Goal: Information Seeking & Learning: Find specific fact

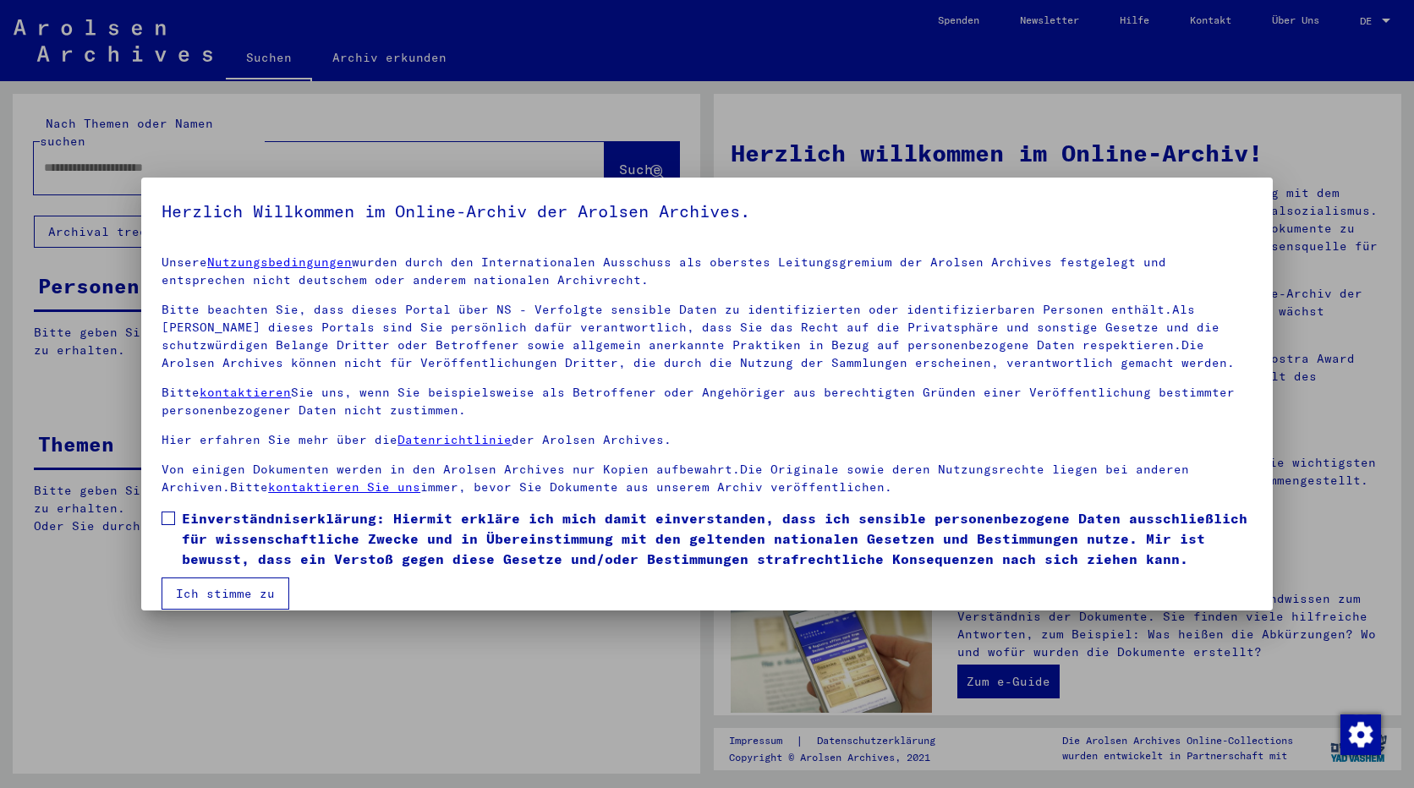
click at [169, 520] on span at bounding box center [169, 519] width 14 height 14
click at [192, 595] on button "Ich stimme zu" at bounding box center [226, 594] width 128 height 32
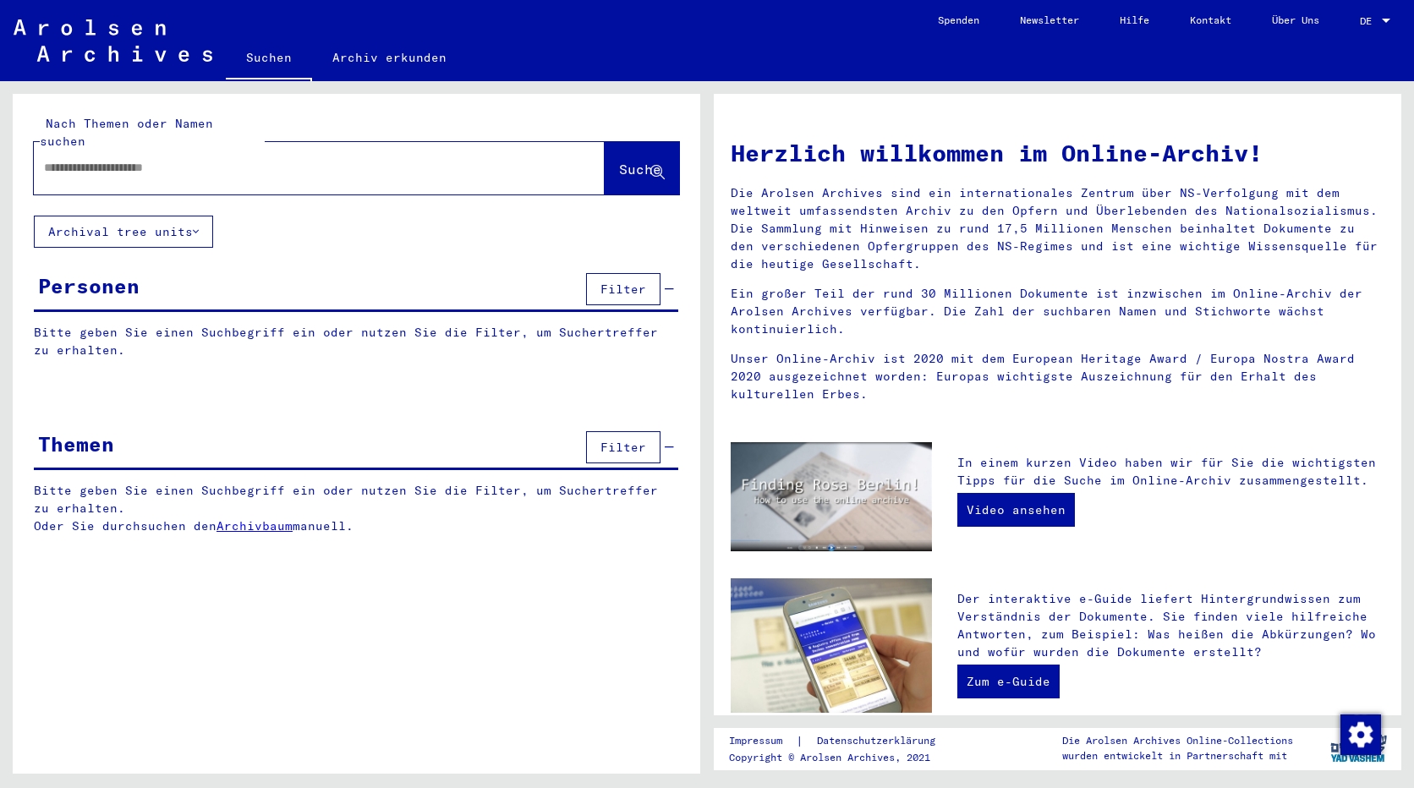
click at [48, 159] on input "text" at bounding box center [299, 168] width 510 height 18
type input "**********"
drag, startPoint x: 618, startPoint y: 146, endPoint x: 620, endPoint y: 171, distance: 24.6
click at [619, 161] on span "Suche" at bounding box center [640, 169] width 42 height 17
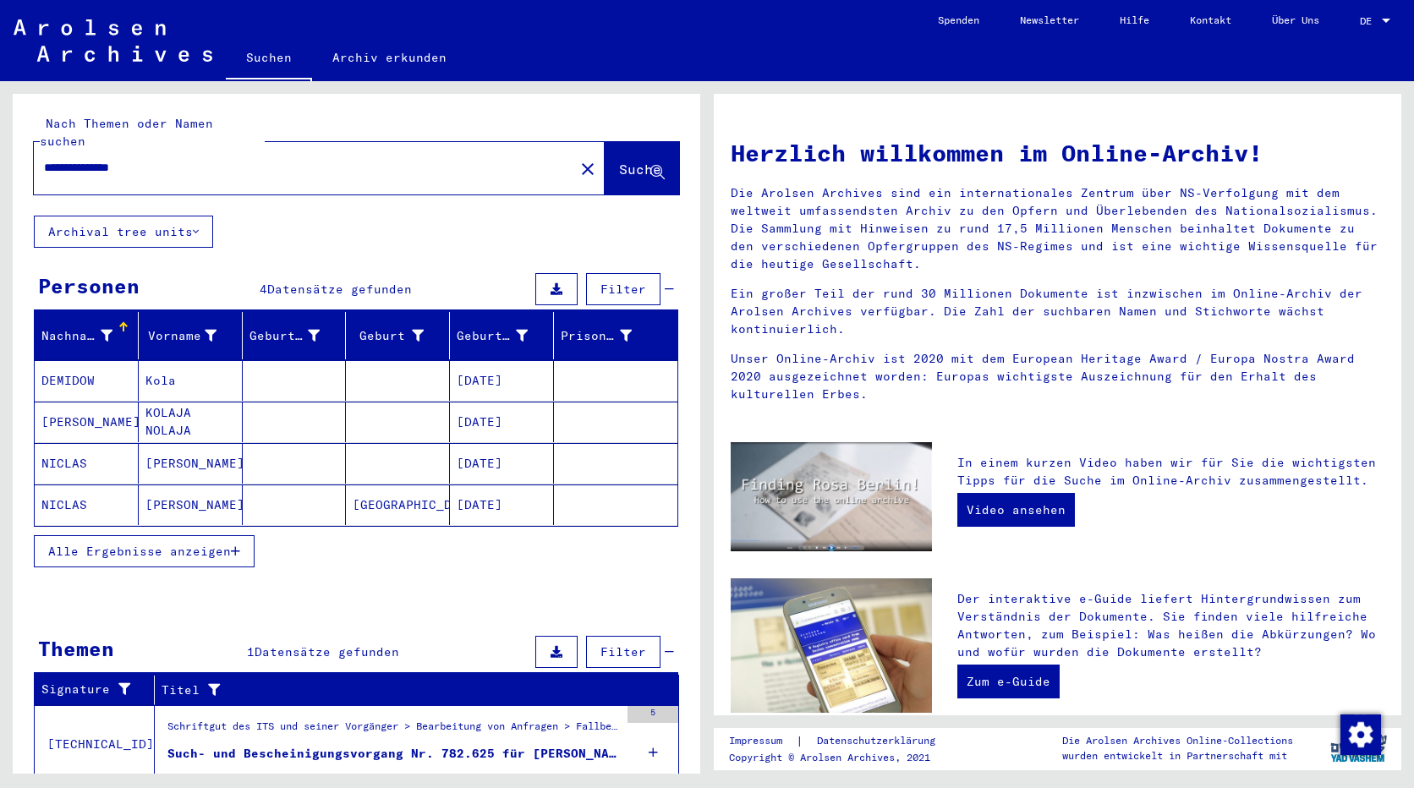
click at [89, 542] on button "Alle Ergebnisse anzeigen" at bounding box center [144, 551] width 221 height 32
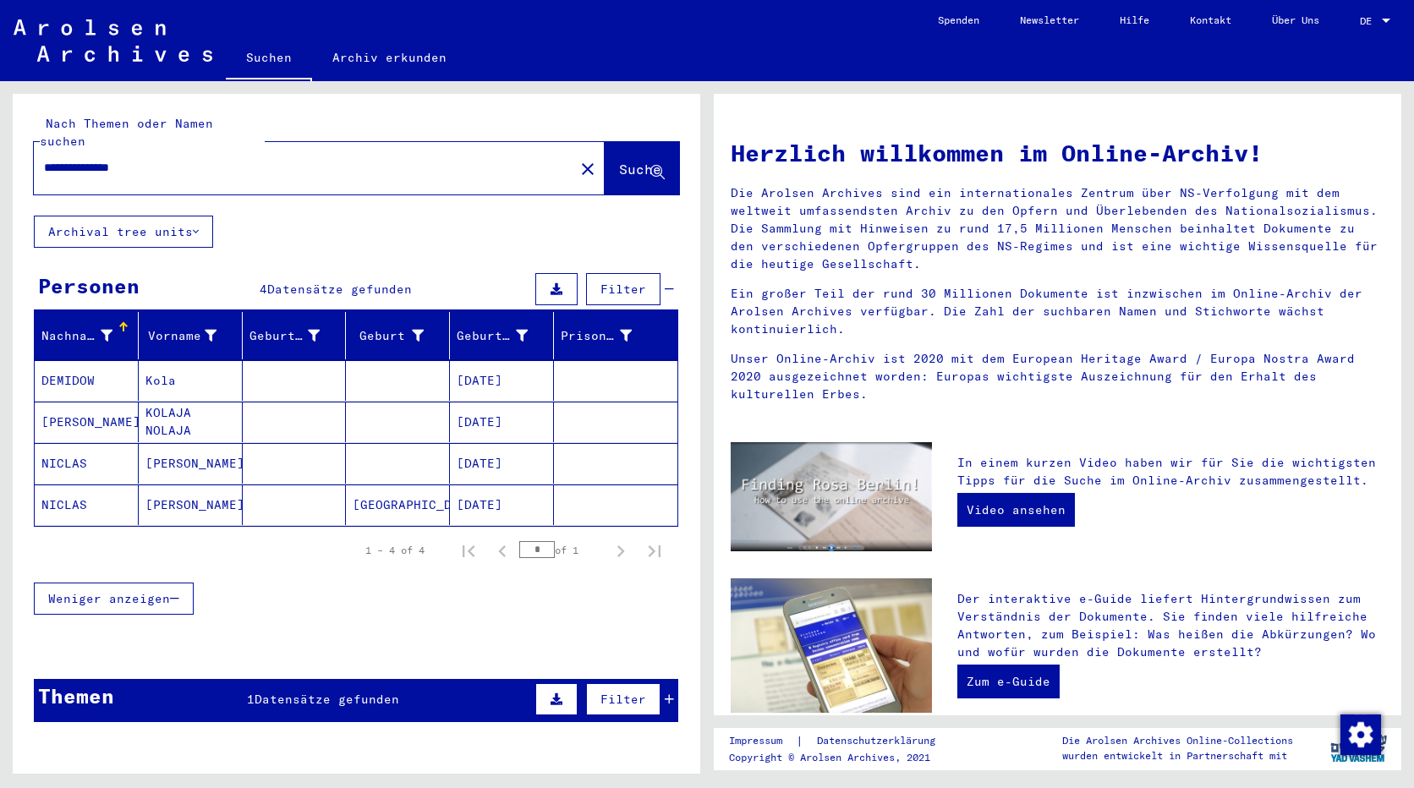
click at [495, 444] on mat-cell "[DATE]" at bounding box center [502, 463] width 104 height 41
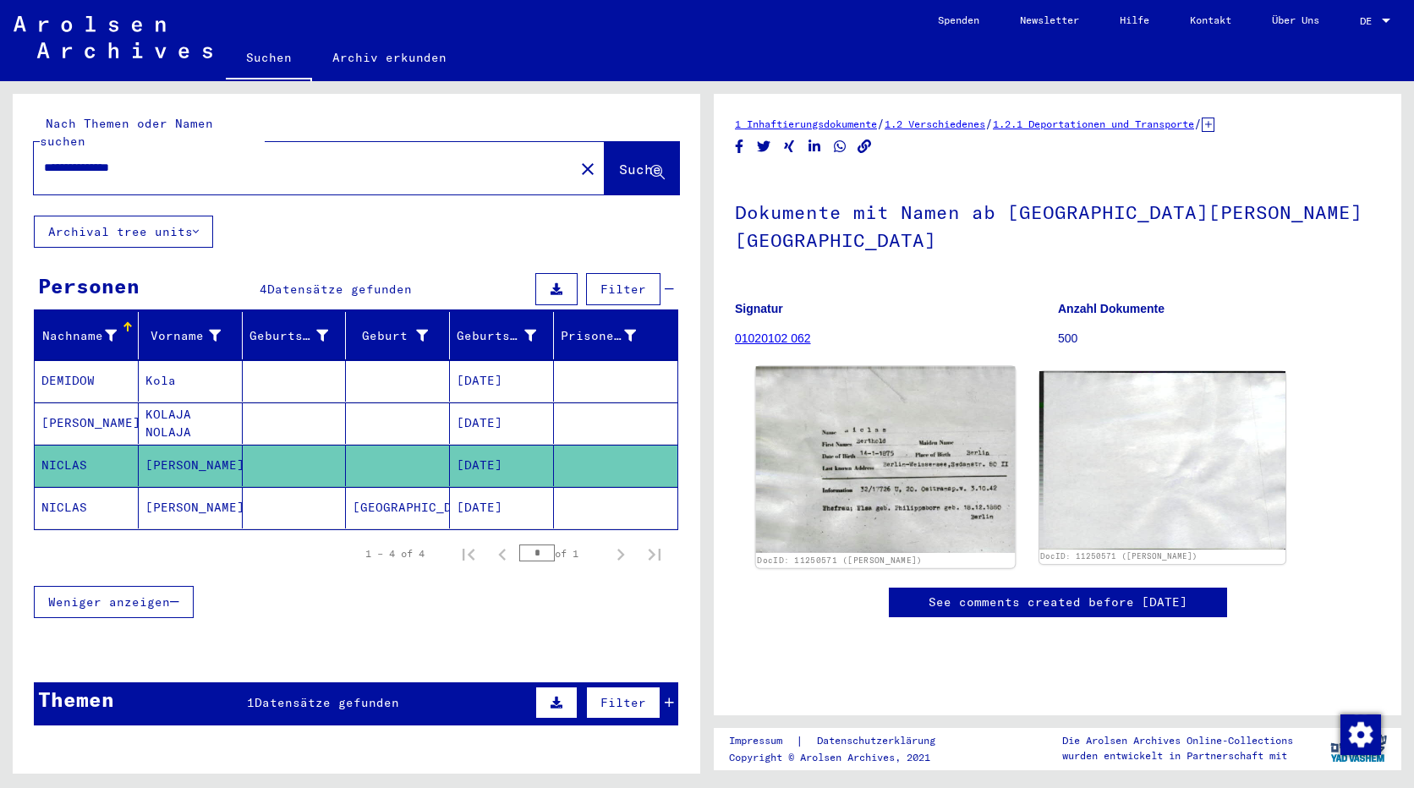
click at [872, 461] on img at bounding box center [885, 460] width 259 height 186
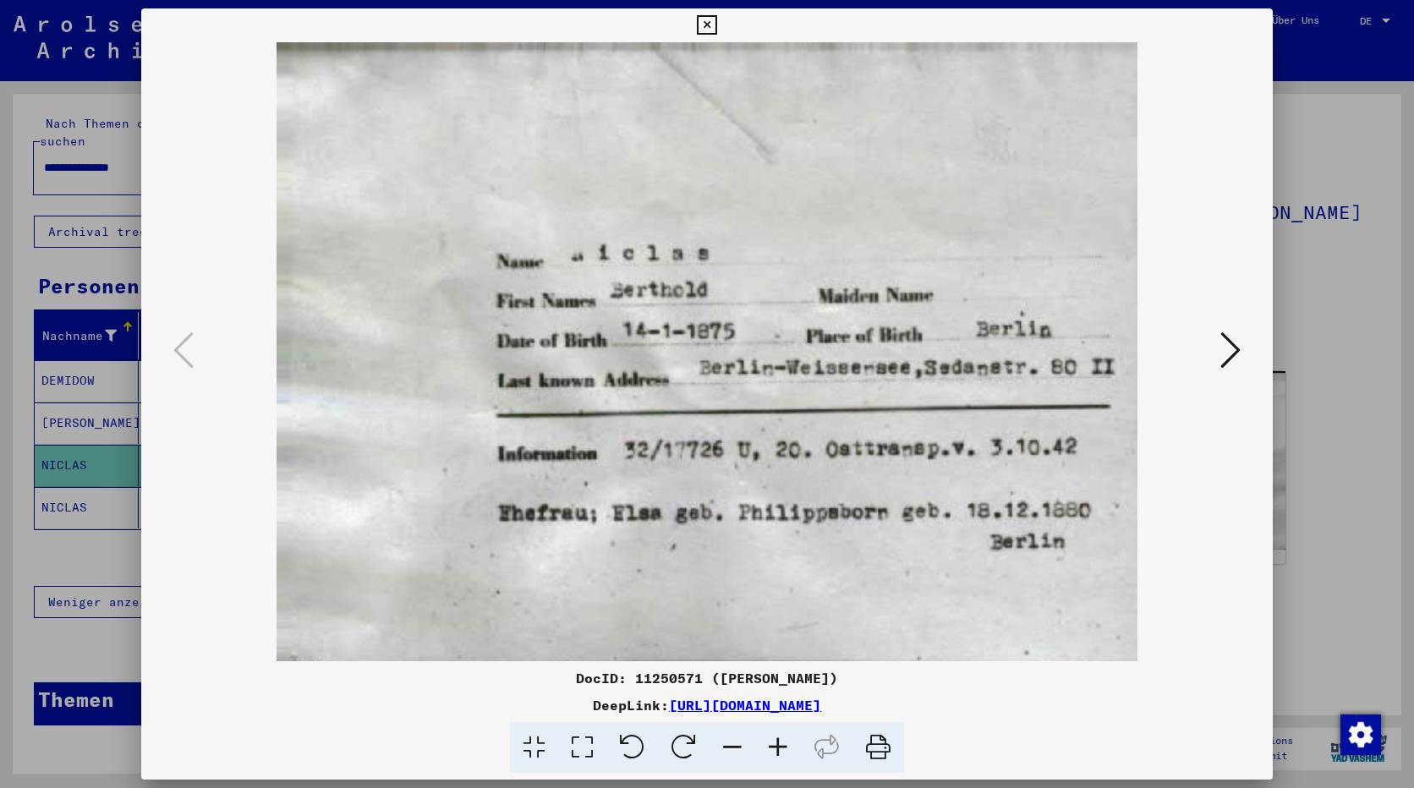
click at [1228, 359] on icon at bounding box center [1230, 350] width 20 height 41
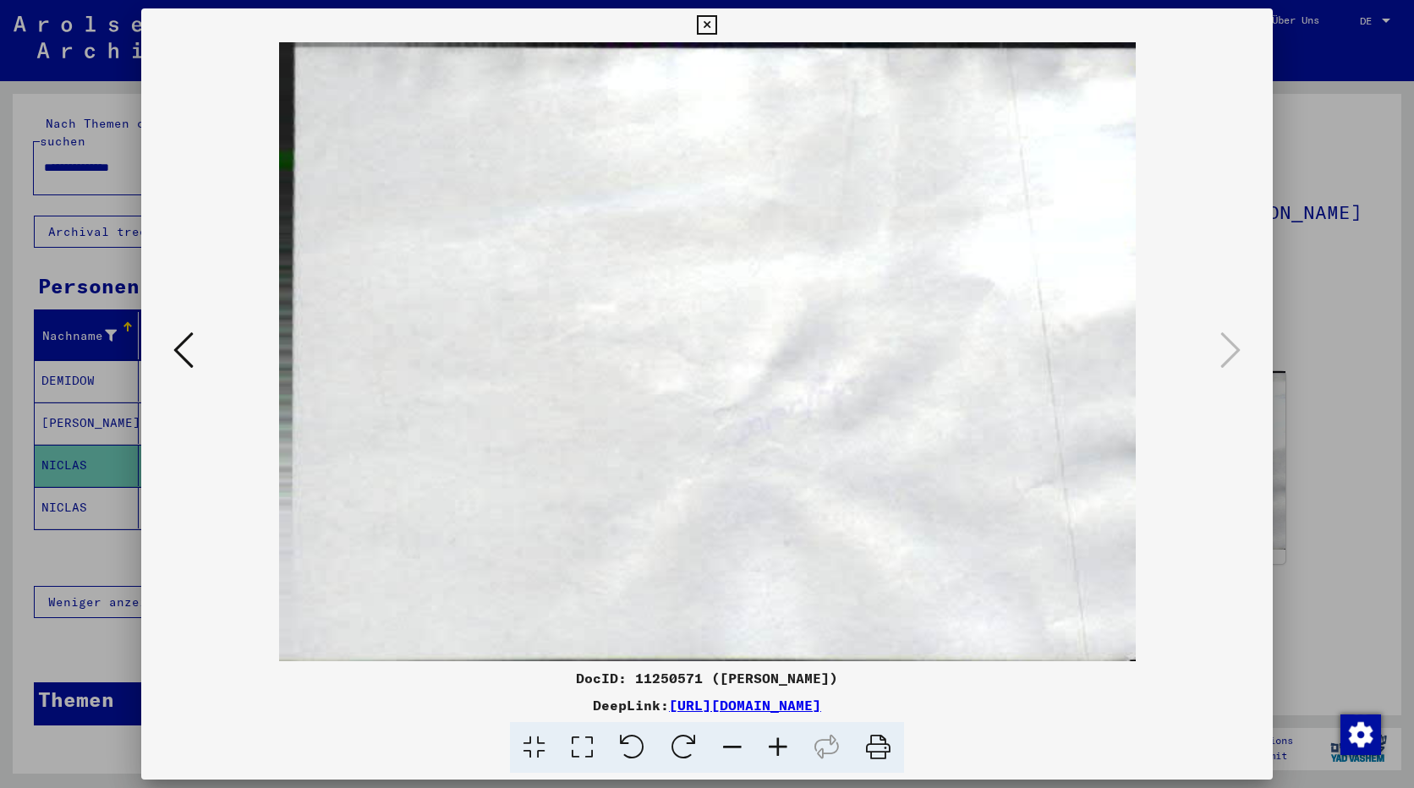
click at [184, 367] on icon at bounding box center [183, 350] width 20 height 41
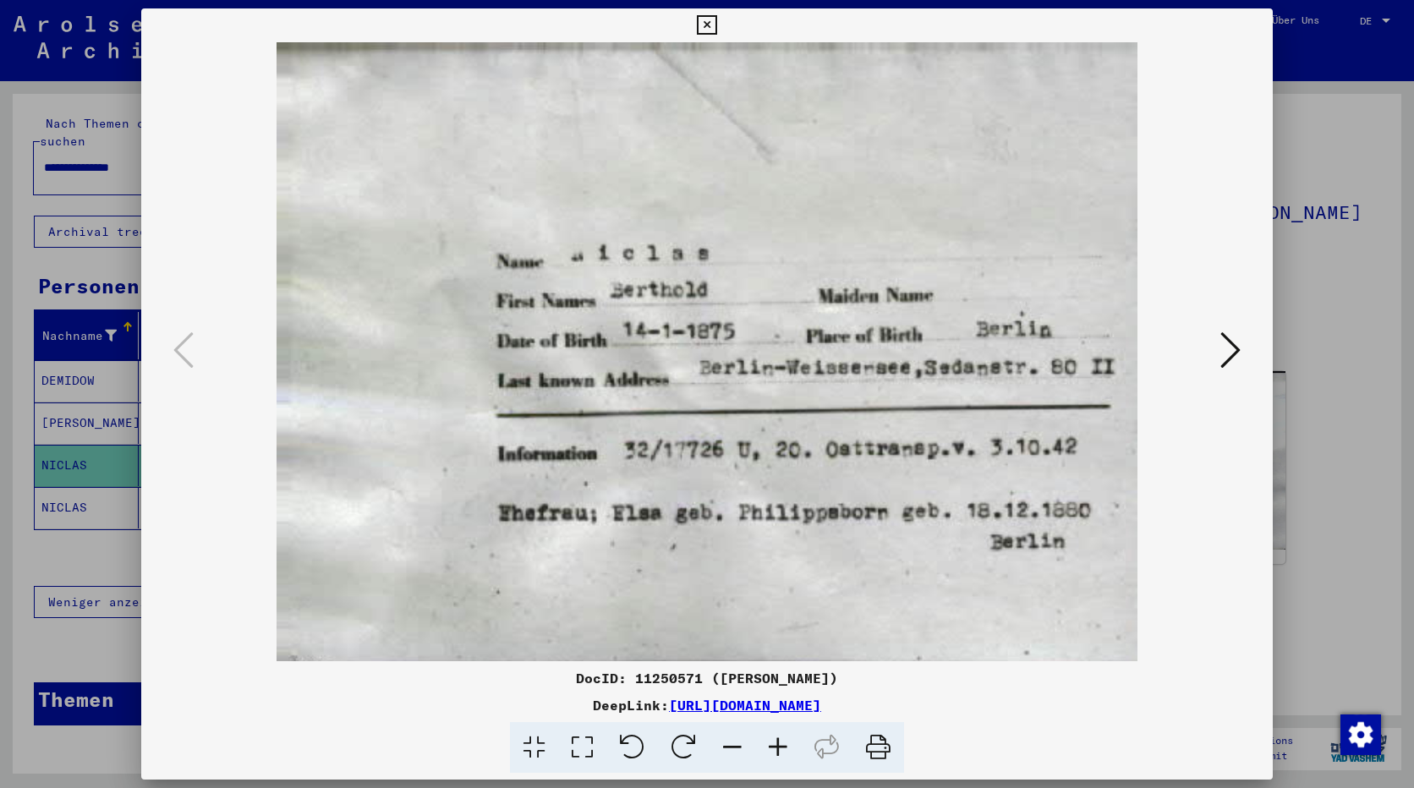
click at [706, 19] on icon at bounding box center [706, 25] width 19 height 20
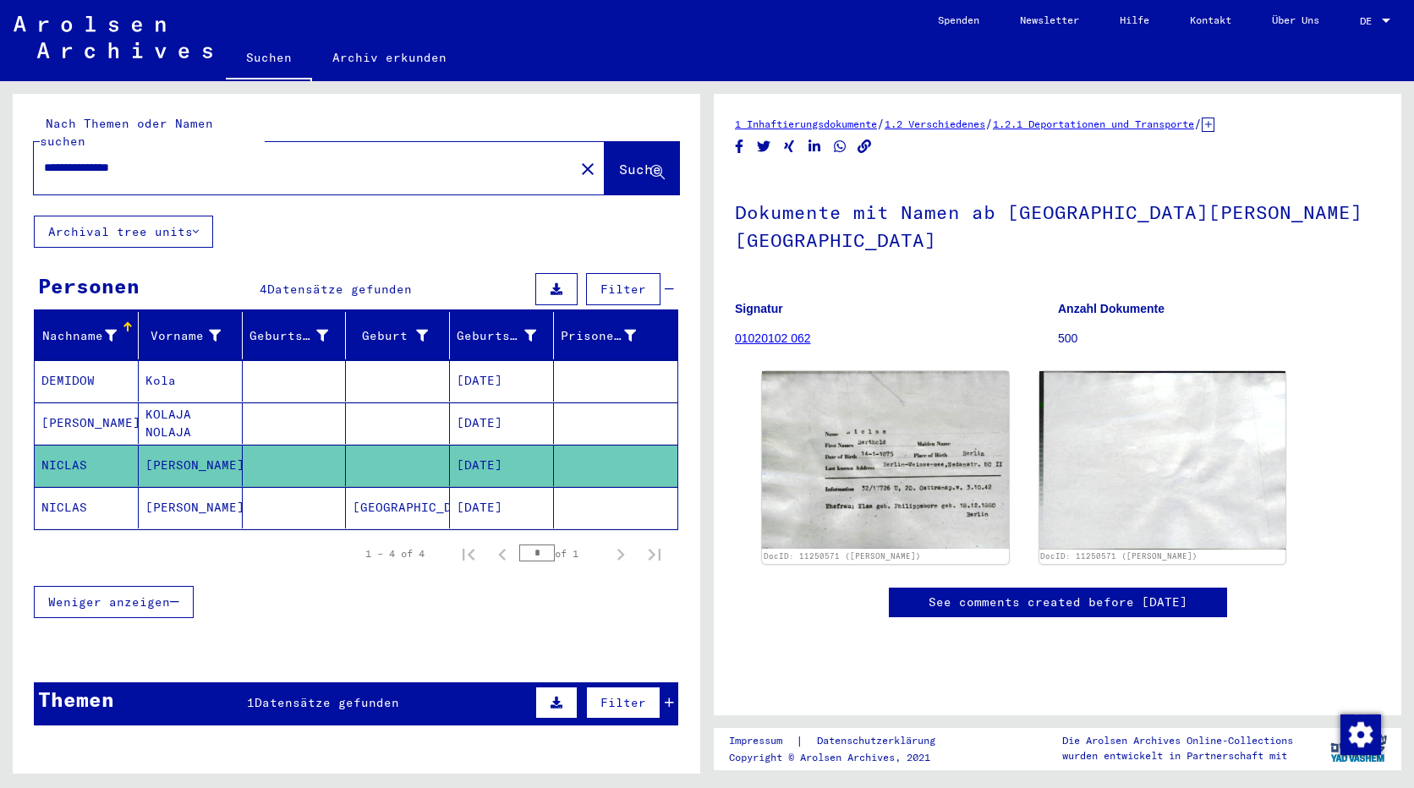
click at [474, 493] on mat-cell "[DATE]" at bounding box center [502, 507] width 104 height 41
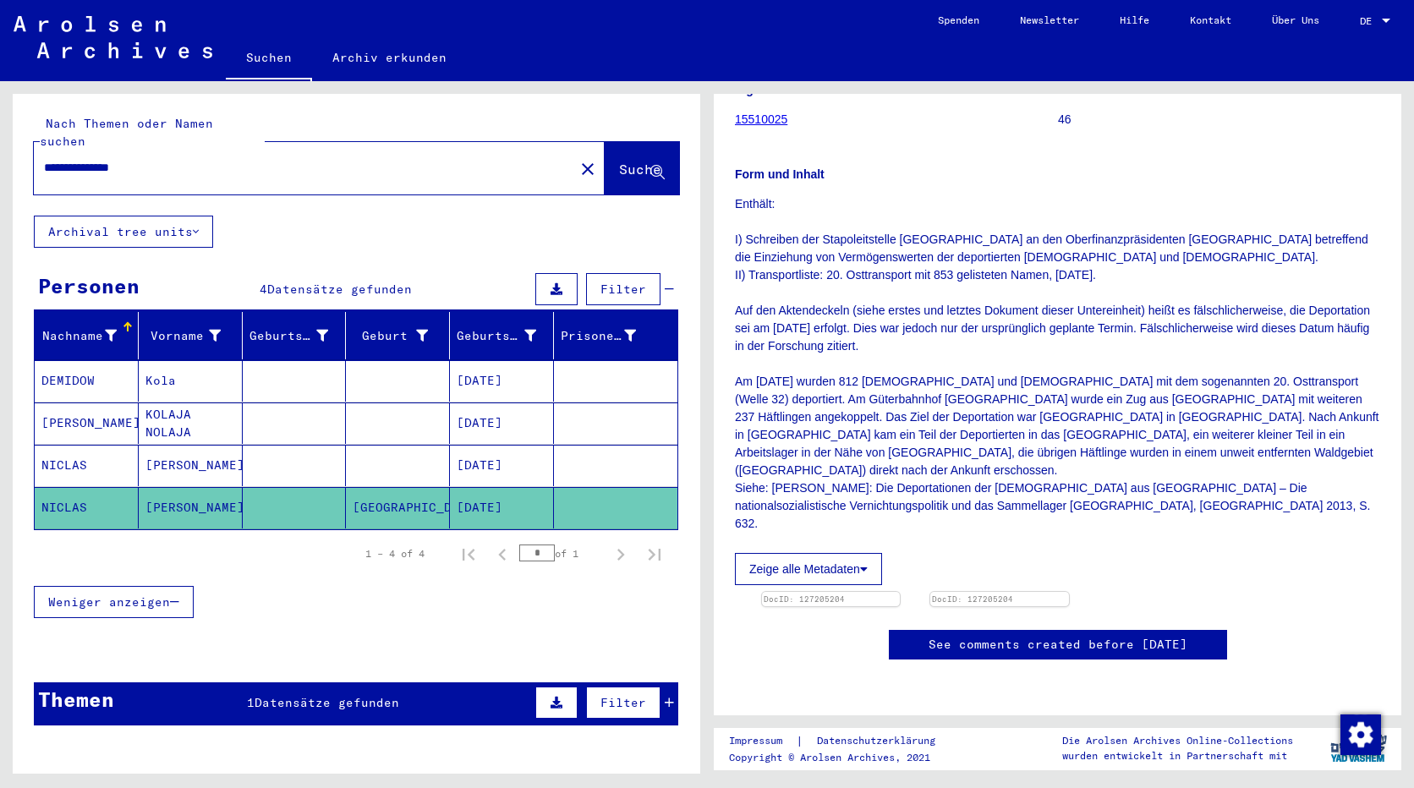
scroll to position [338, 0]
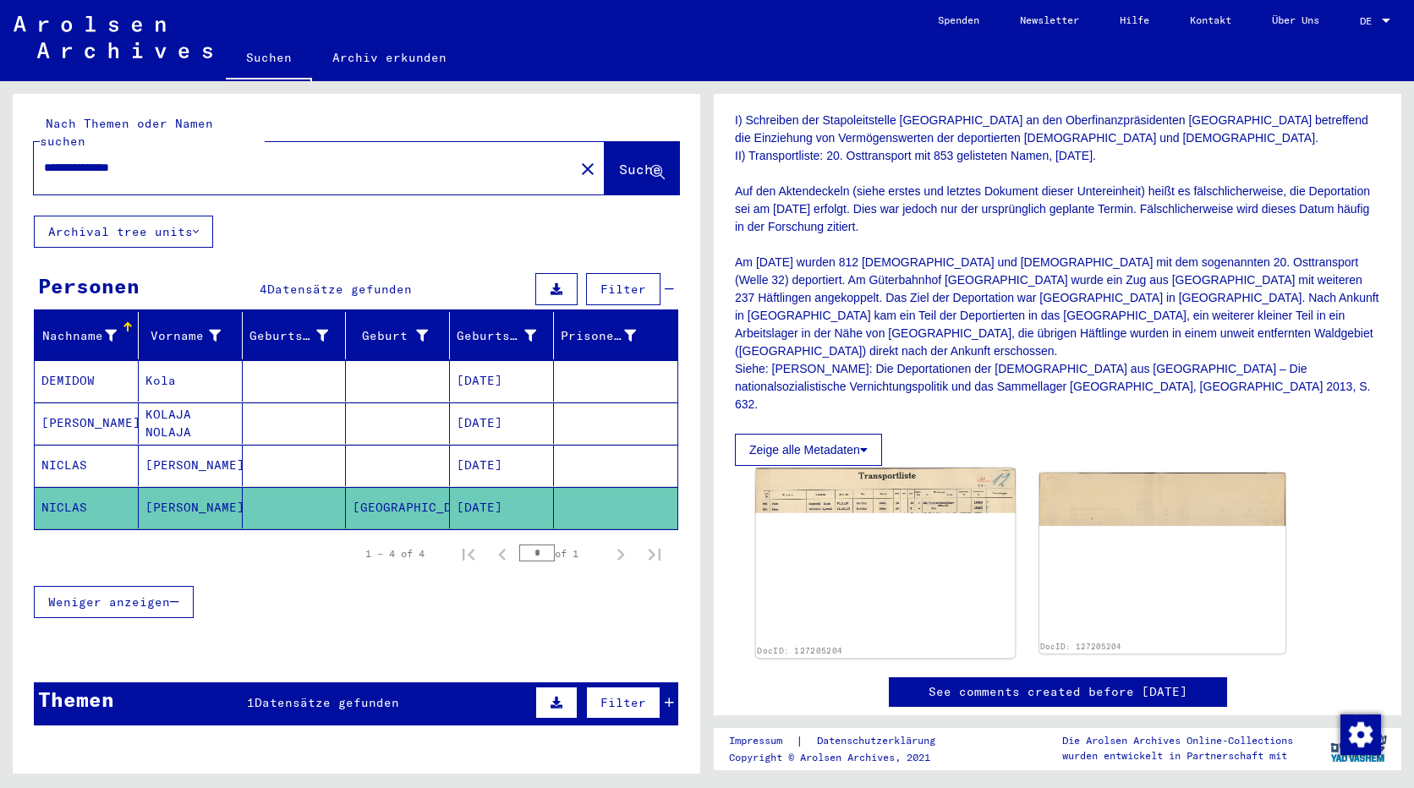
click at [863, 473] on img at bounding box center [885, 556] width 259 height 174
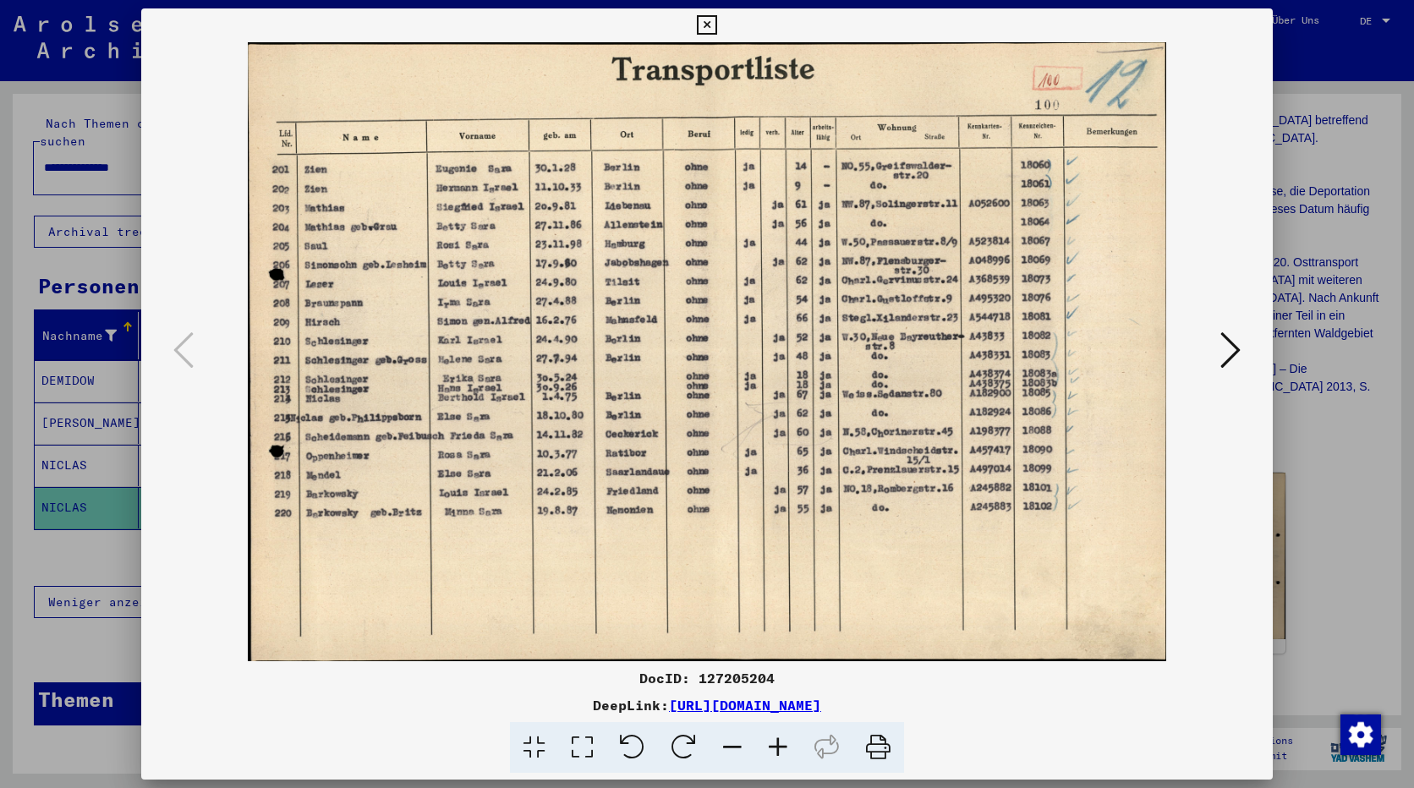
click at [779, 746] on icon at bounding box center [778, 748] width 46 height 52
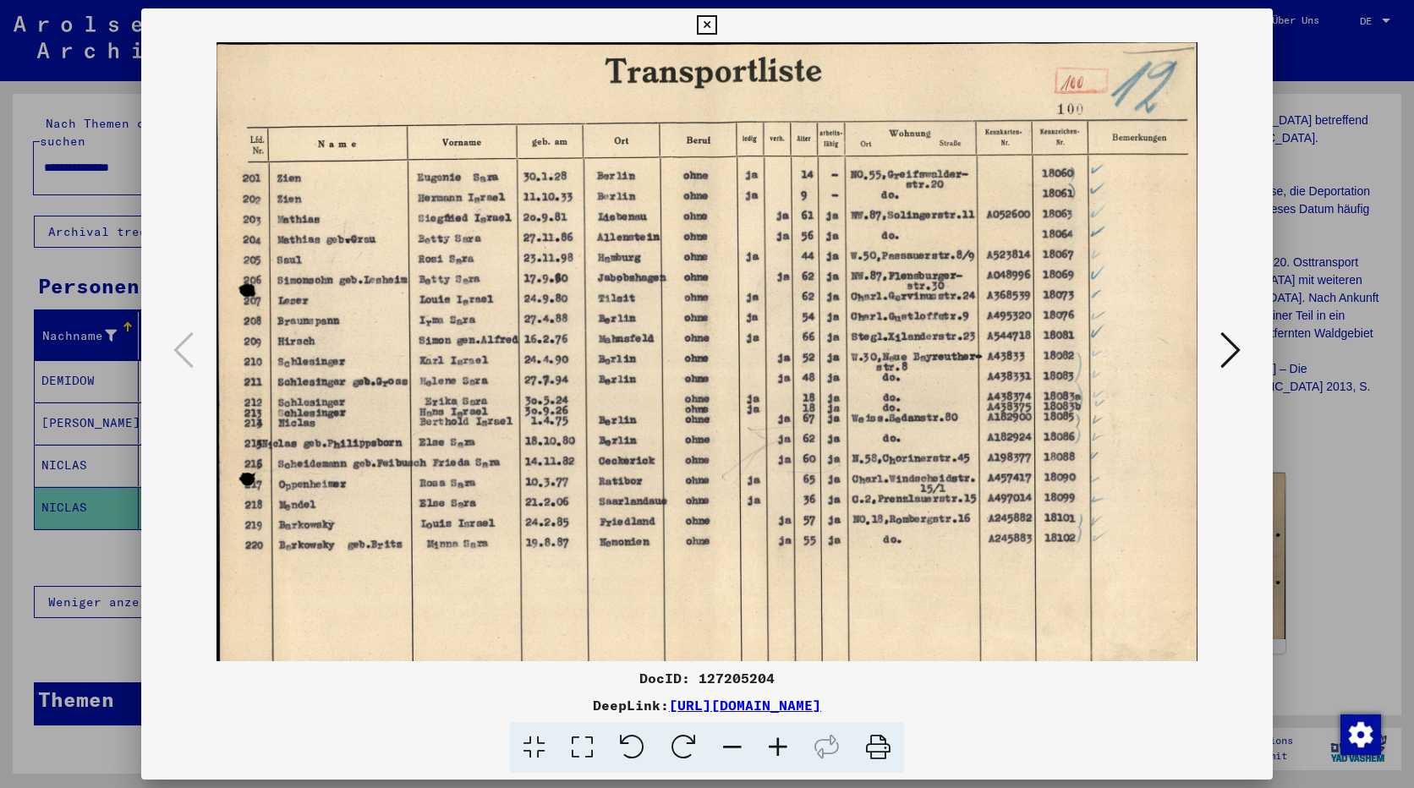
click at [776, 751] on icon at bounding box center [778, 748] width 46 height 52
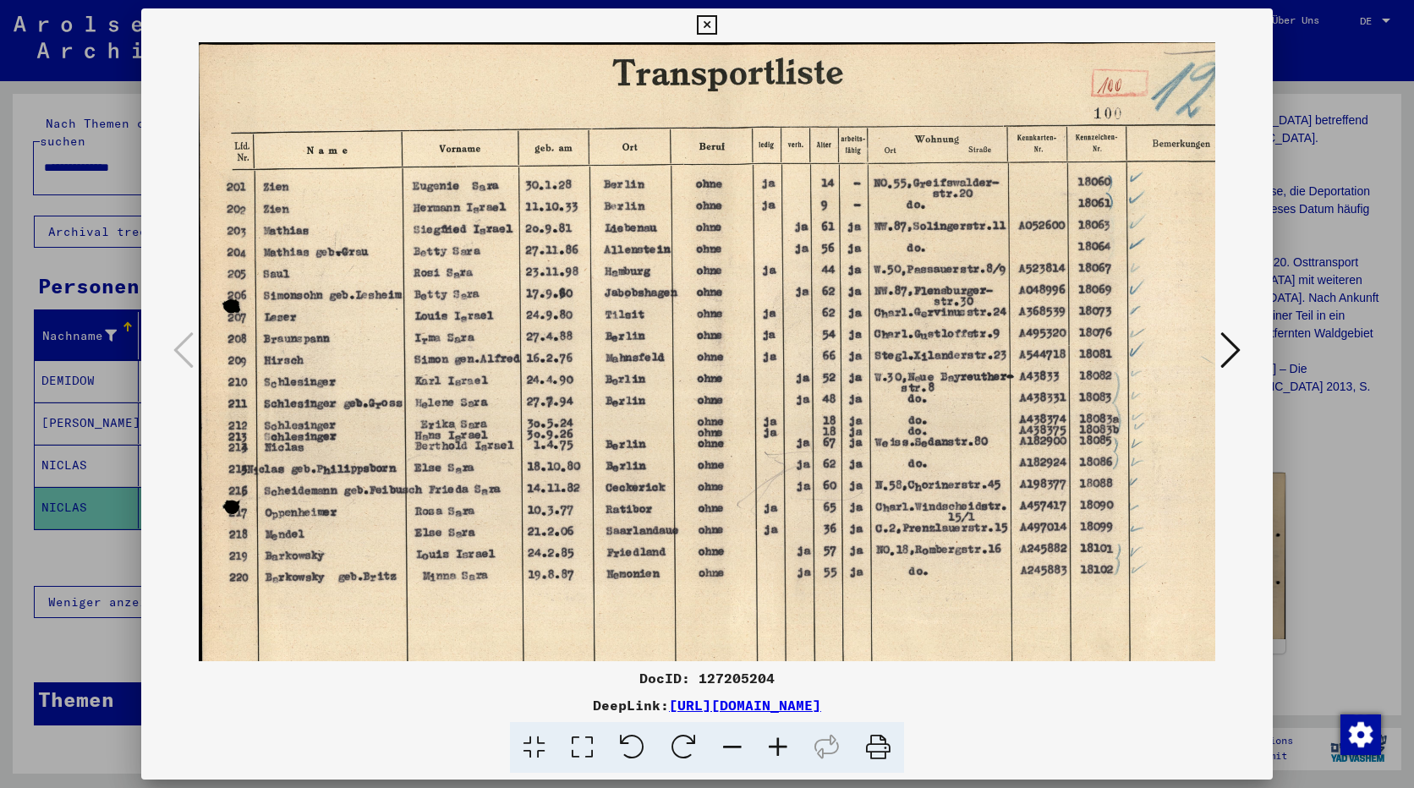
click at [776, 745] on icon at bounding box center [778, 748] width 46 height 52
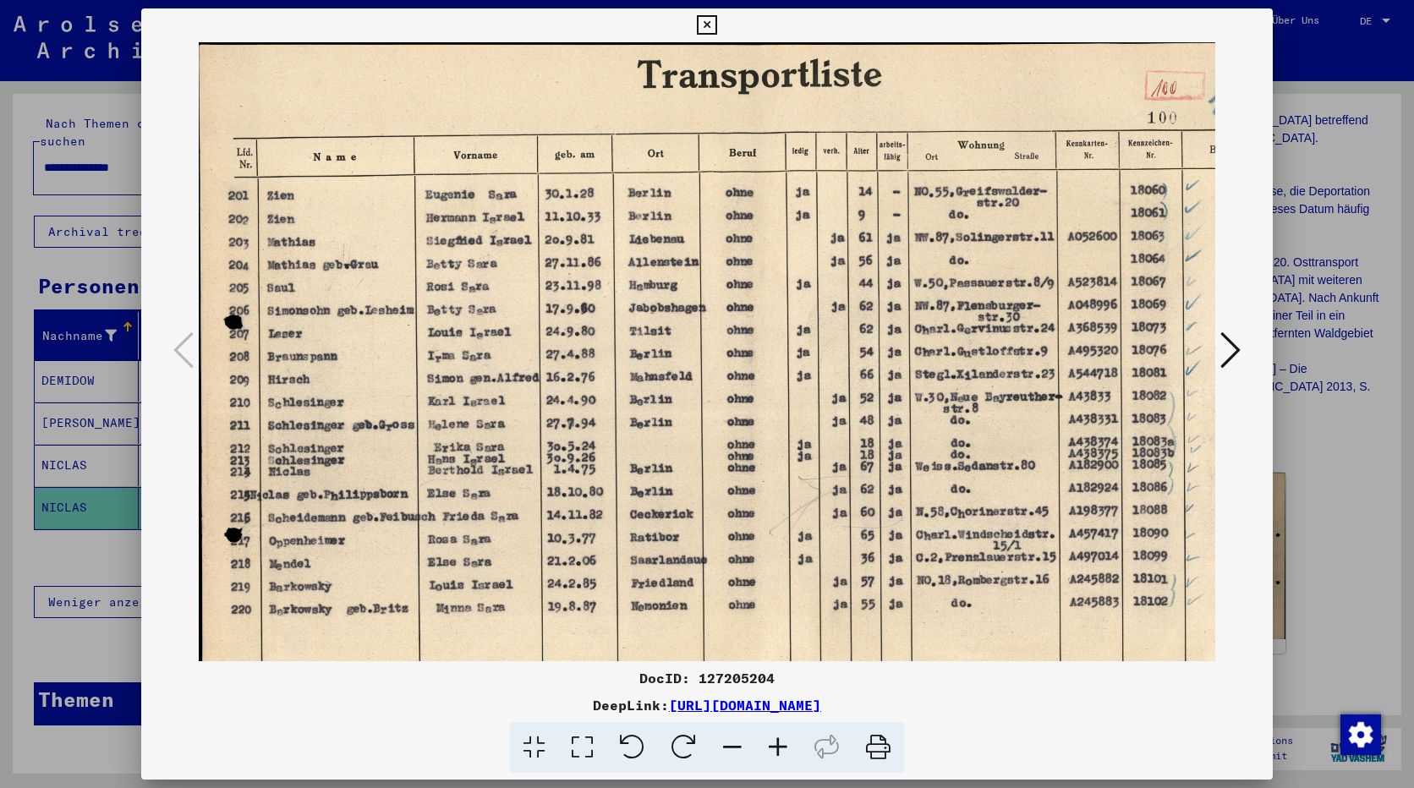
click at [776, 743] on icon at bounding box center [778, 748] width 46 height 52
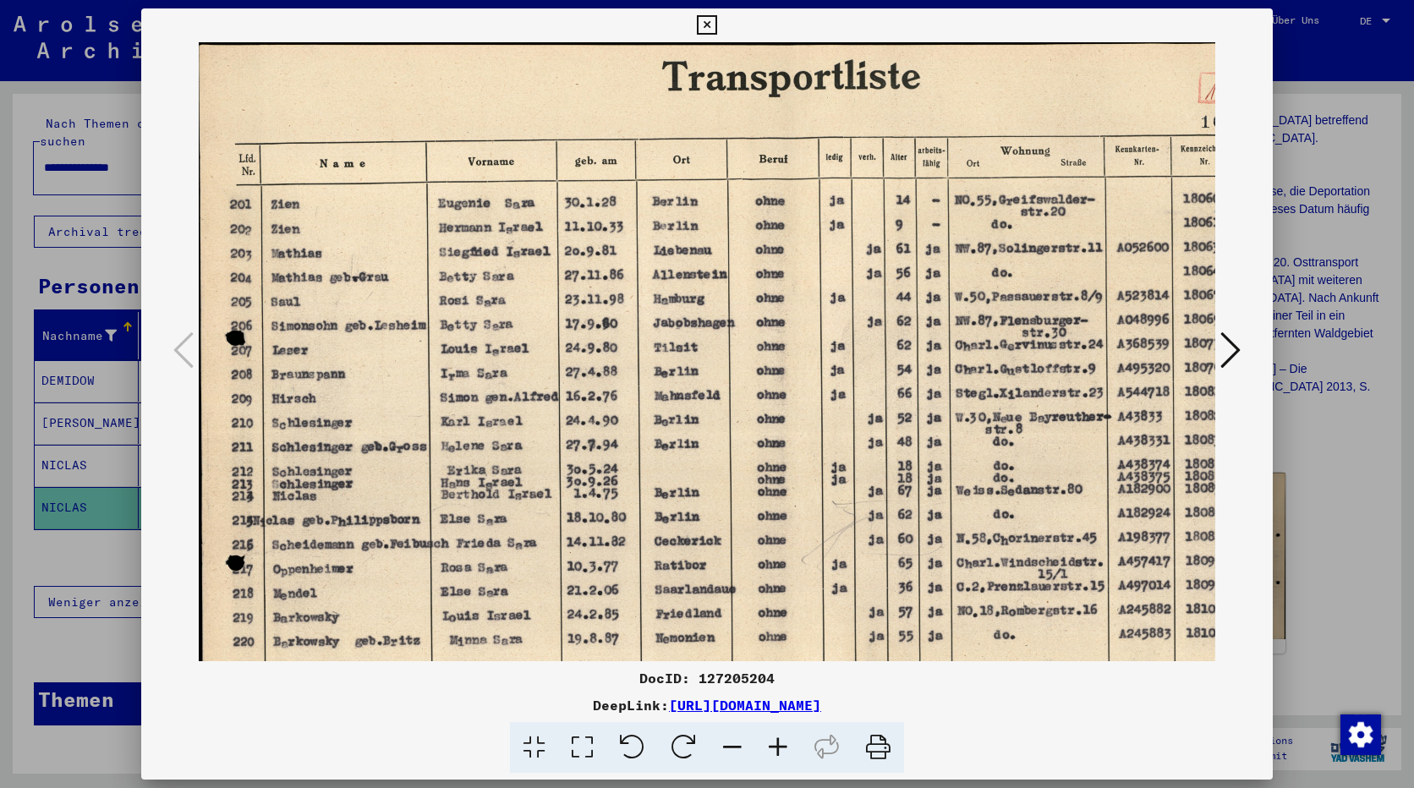
click at [962, 495] on img at bounding box center [784, 436] width 1170 height 788
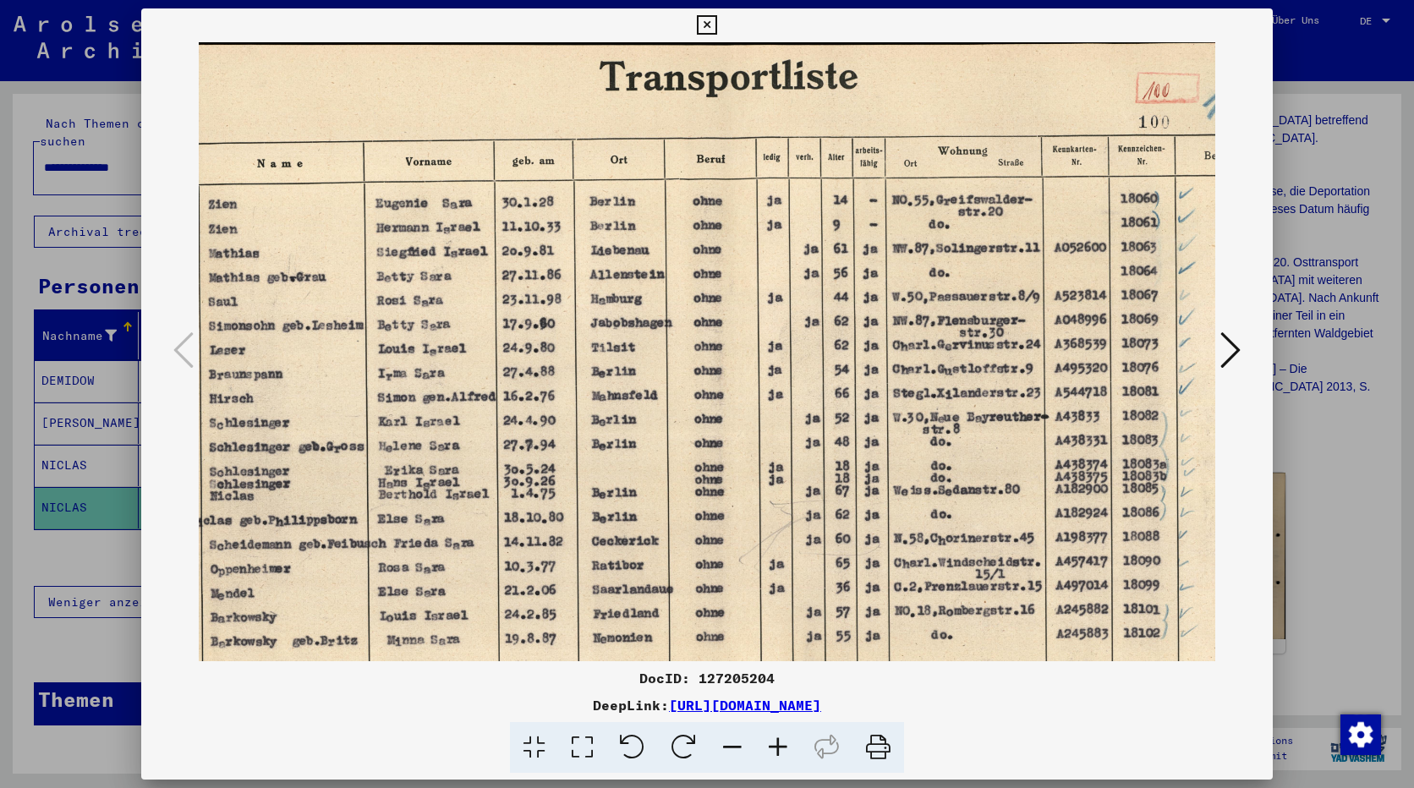
scroll to position [0, 65]
drag, startPoint x: 1201, startPoint y: 491, endPoint x: 1136, endPoint y: 502, distance: 66.0
click at [1136, 502] on img at bounding box center [719, 436] width 1170 height 788
click at [704, 22] on icon at bounding box center [706, 25] width 19 height 20
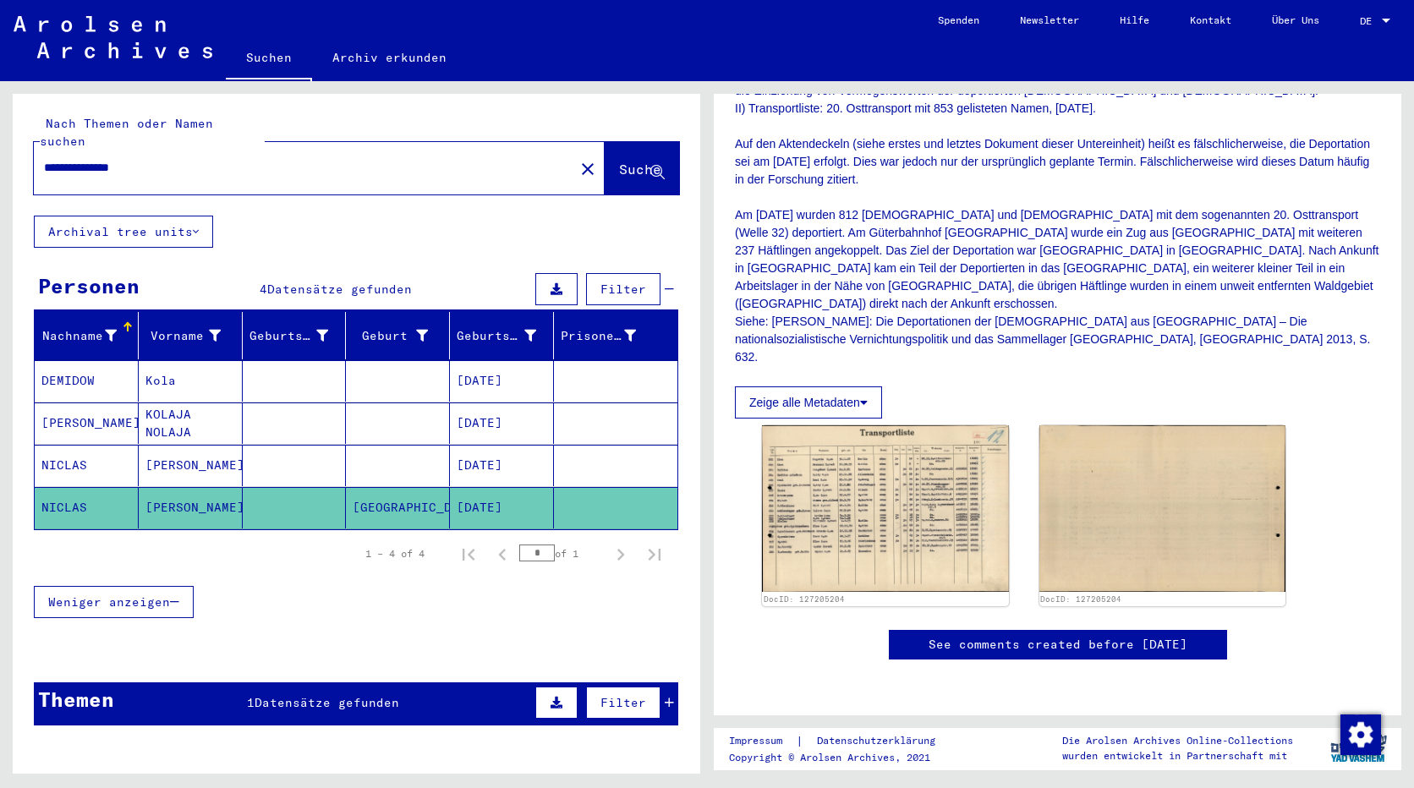
scroll to position [856, 0]
